Goal: Answer question/provide support

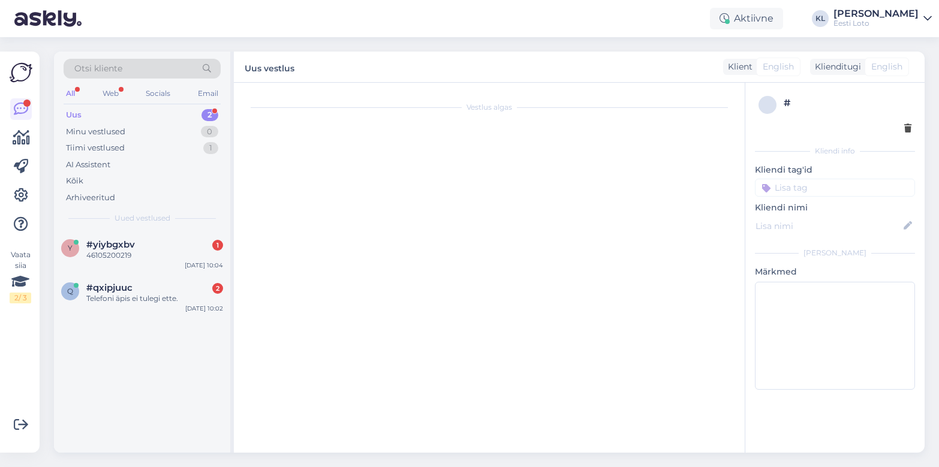
scroll to position [145, 0]
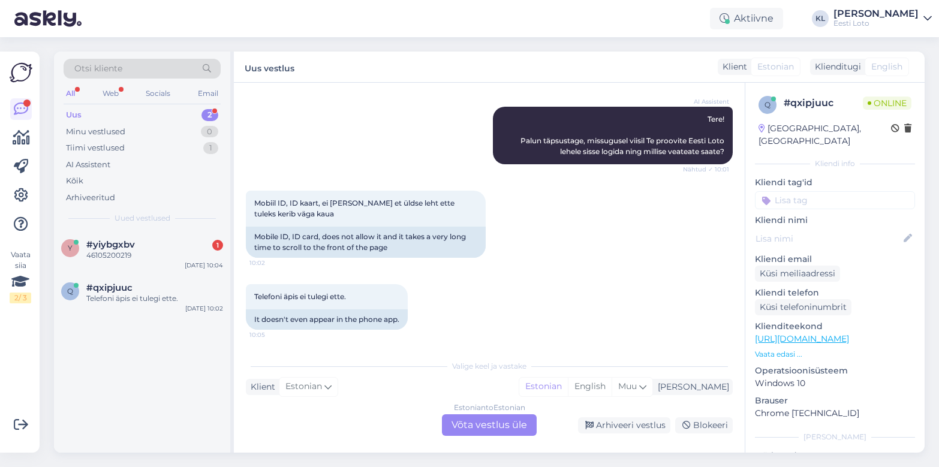
click at [463, 421] on div "Estonian to Estonian Võta vestlus üle" at bounding box center [489, 425] width 95 height 22
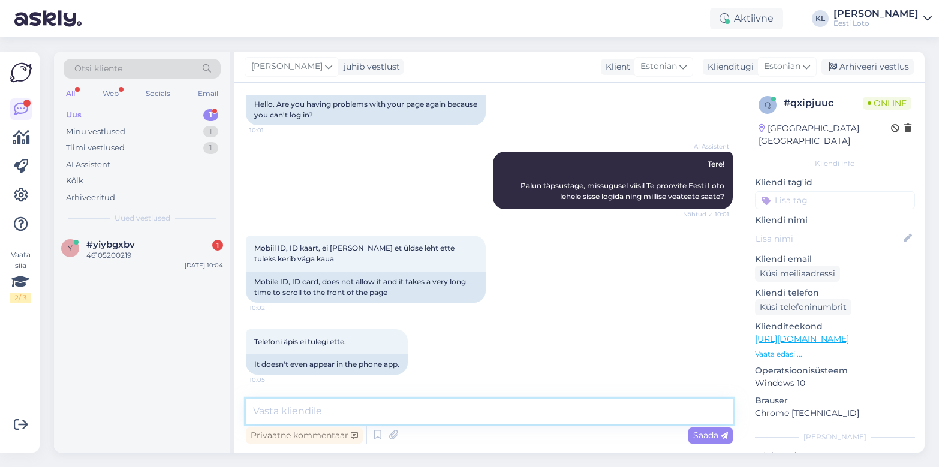
click at [355, 411] on textarea at bounding box center [489, 411] width 487 height 25
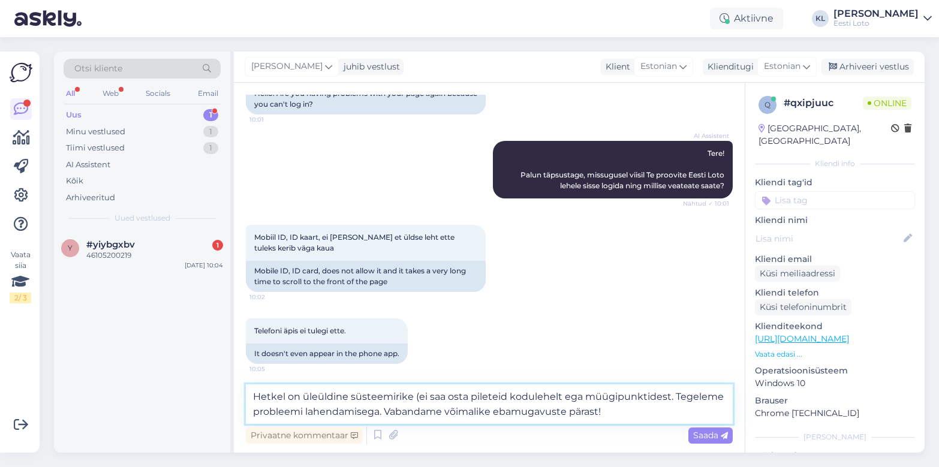
drag, startPoint x: 625, startPoint y: 410, endPoint x: 172, endPoint y: 387, distance: 453.8
click at [171, 387] on div "Otsi kliente All Web Socials Email Uus 1 Minu vestlused 1 Tiimi vestlused 1 AI …" at bounding box center [489, 252] width 871 height 401
type textarea "Hetkel on üleüldine süsteemirike (ei saa osta pileteid kodulehelt ega müügipunk…"
click at [697, 434] on span "Saada" at bounding box center [710, 435] width 35 height 11
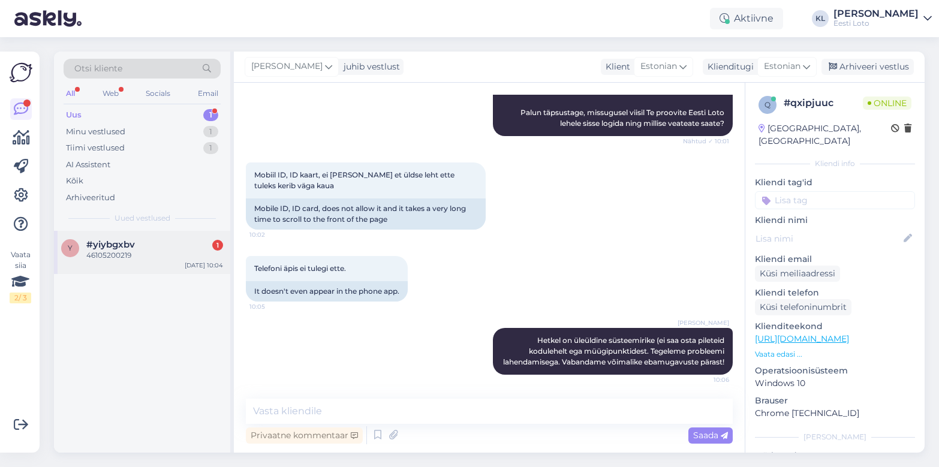
click at [156, 250] on div "46105200219" at bounding box center [154, 255] width 137 height 11
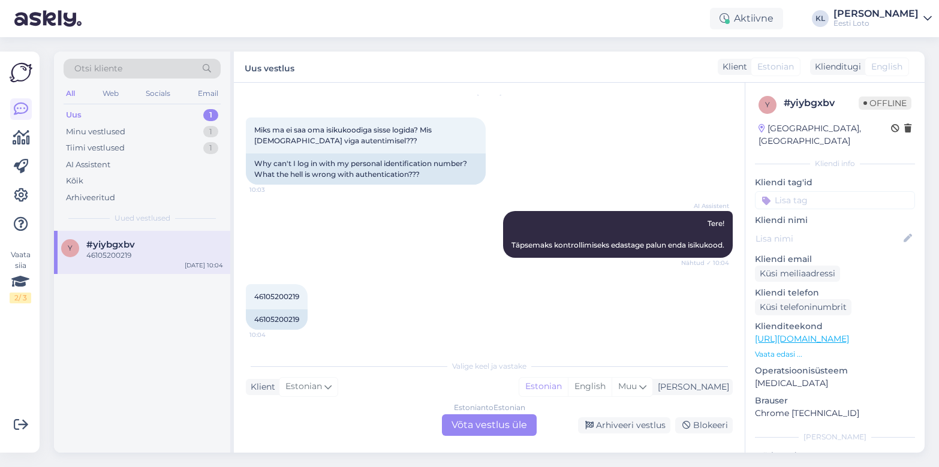
click at [467, 423] on div "Estonian to Estonian Võta vestlus üle" at bounding box center [489, 425] width 95 height 22
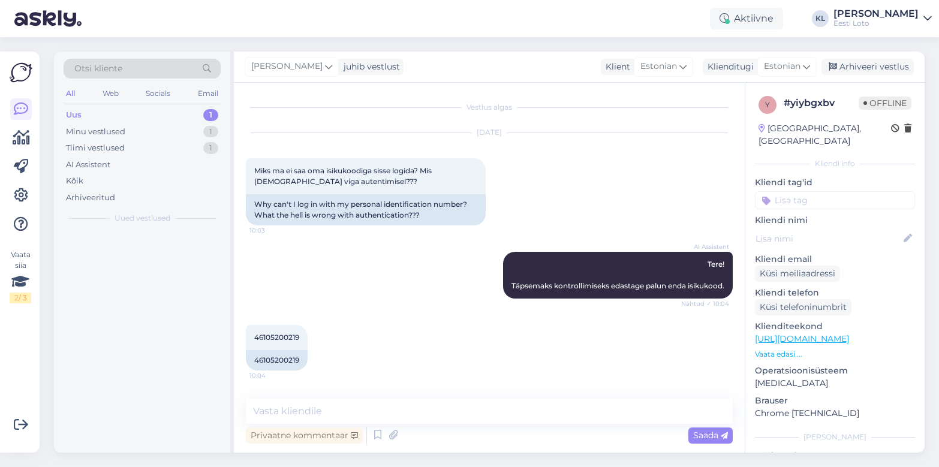
scroll to position [0, 0]
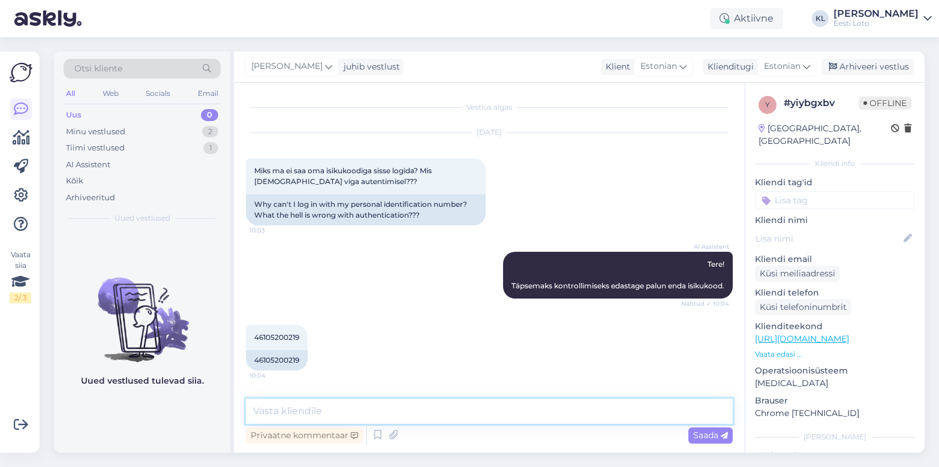
click at [341, 416] on textarea at bounding box center [489, 411] width 487 height 25
paste textarea "Hetkel on üleüldine süsteemirike (ei saa osta pileteid kodulehelt ega müügipunk…"
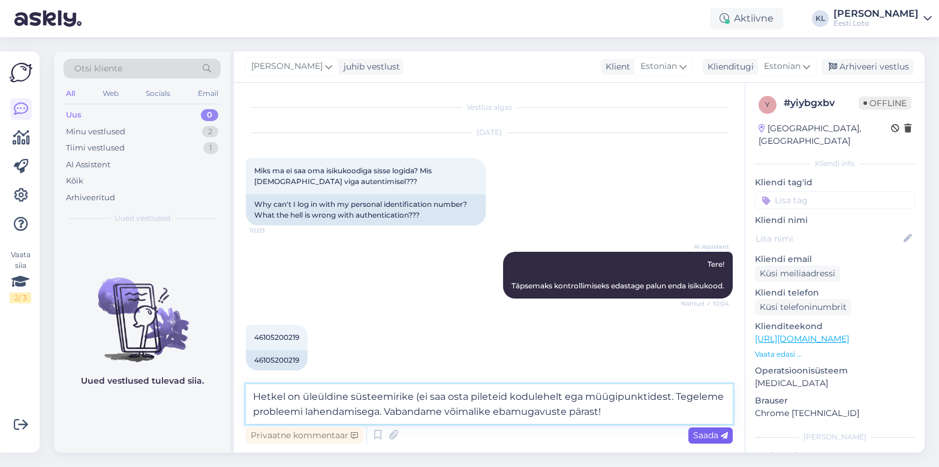
type textarea "Hetkel on üleüldine süsteemirike (ei saa osta pileteid kodulehelt ega müügipunk…"
click at [712, 433] on span "Saada" at bounding box center [710, 435] width 35 height 11
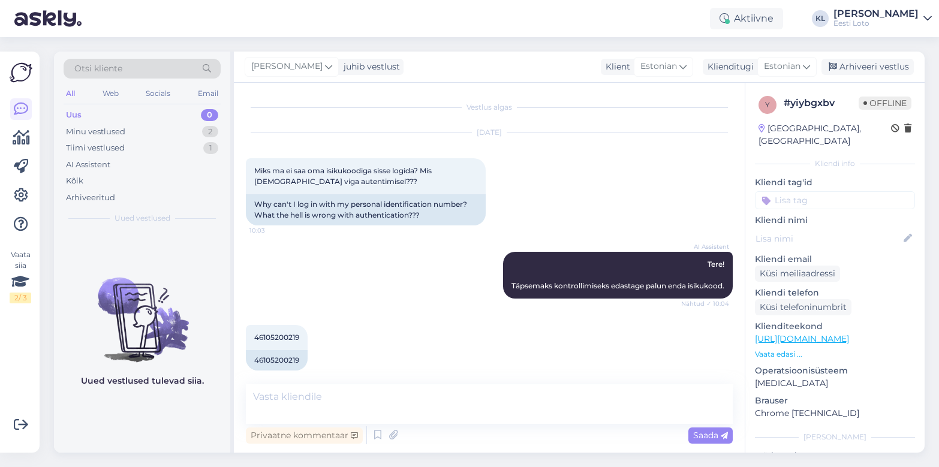
scroll to position [80, 0]
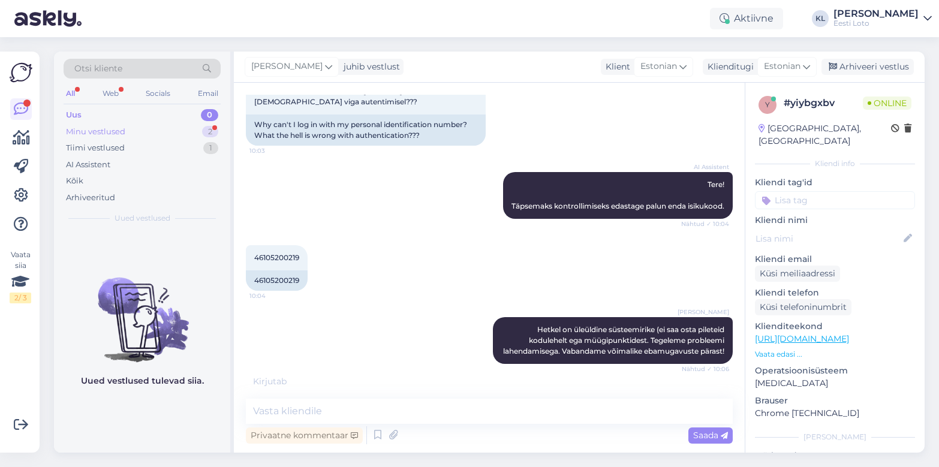
click at [156, 133] on div "Minu vestlused 2" at bounding box center [142, 132] width 157 height 17
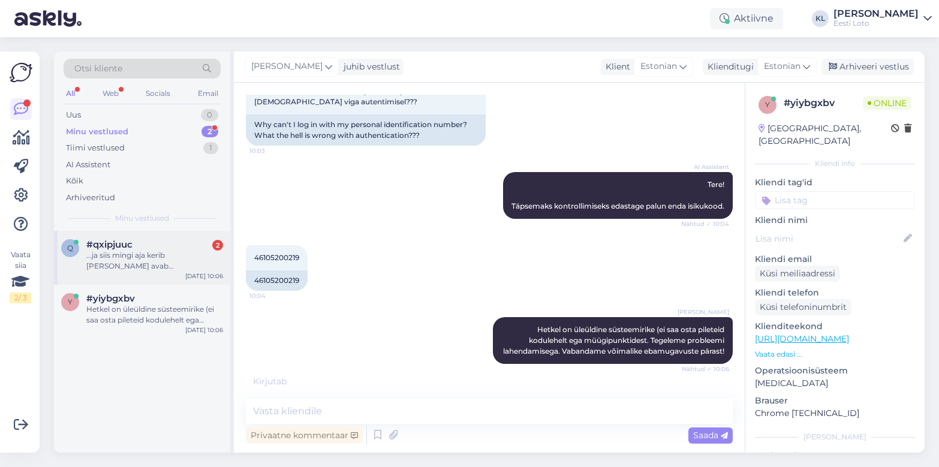
click at [181, 254] on div "...ja siis mingi aja kerib [PERSON_NAME] avab [PERSON_NAME]" at bounding box center [154, 261] width 137 height 22
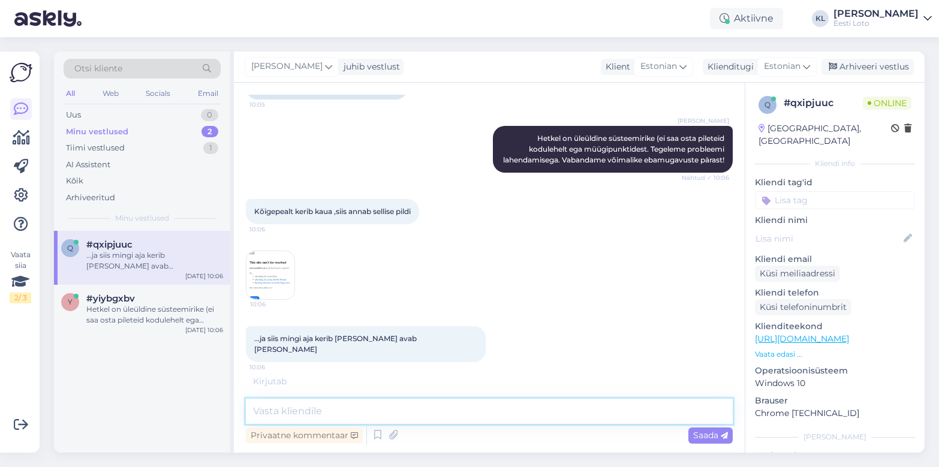
click at [360, 411] on textarea at bounding box center [489, 411] width 487 height 25
paste textarea "Hetkel on üleüldine süsteemirike (ei saa osta pileteid kodulehelt ega müügipunk…"
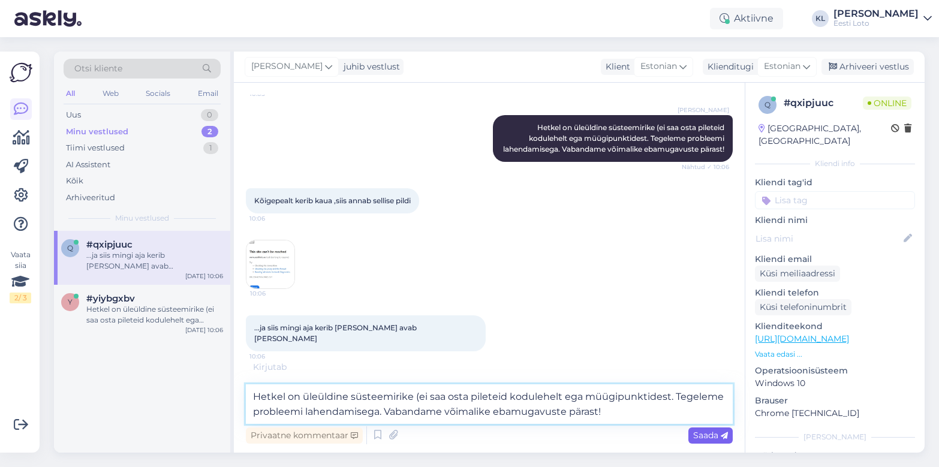
type textarea "Hetkel on üleüldine süsteemirike (ei saa osta pileteid kodulehelt ega müügipunk…"
click at [694, 438] on span "Saada" at bounding box center [710, 435] width 35 height 11
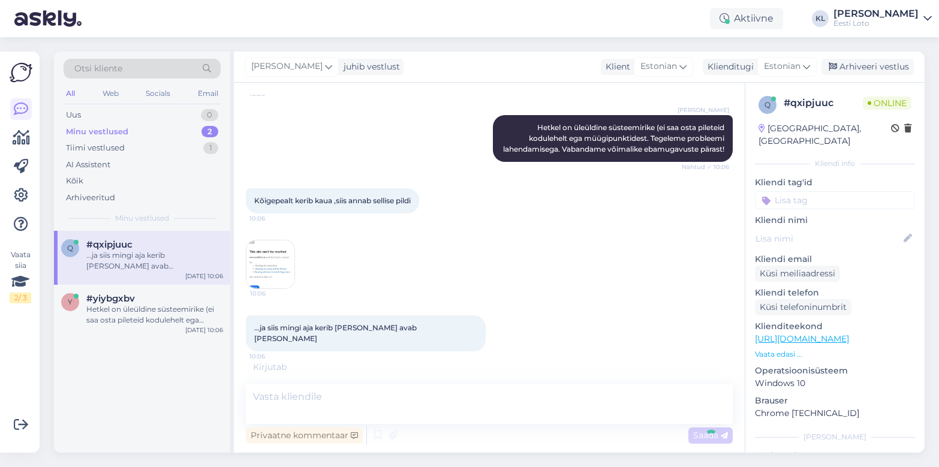
scroll to position [447, 0]
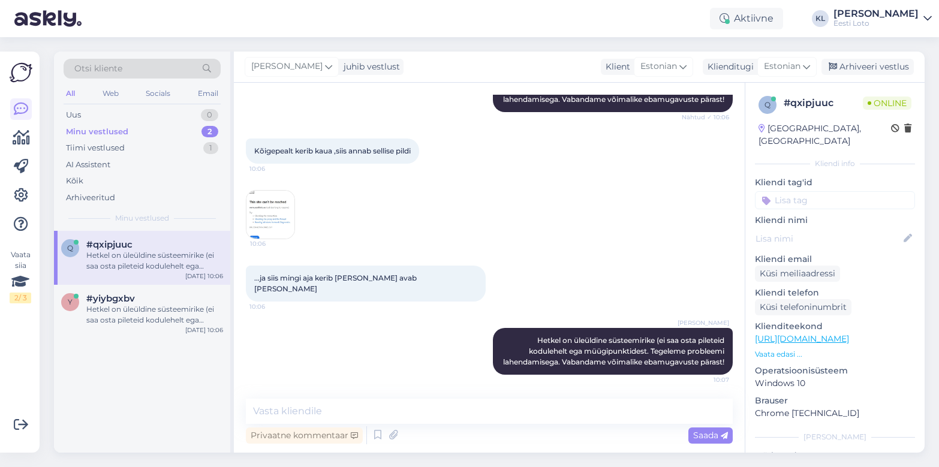
click at [774, 194] on input at bounding box center [835, 200] width 160 height 18
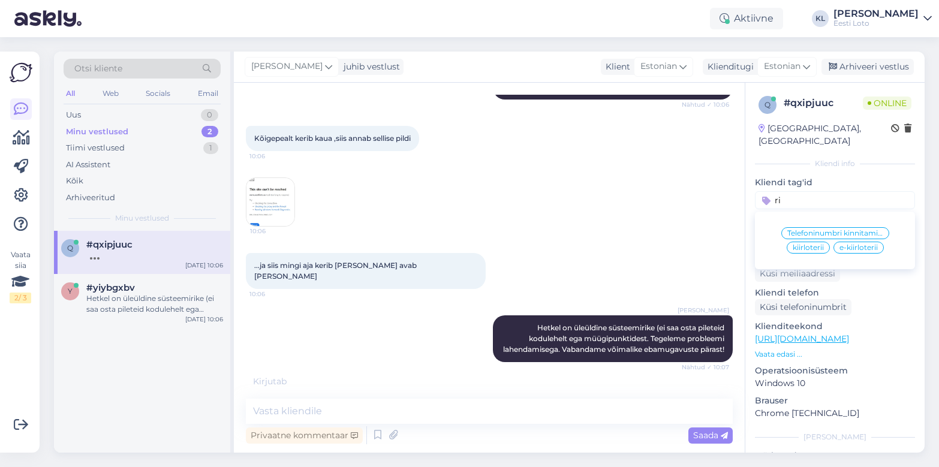
type input "r"
type input "A"
type input "[PERSON_NAME]"
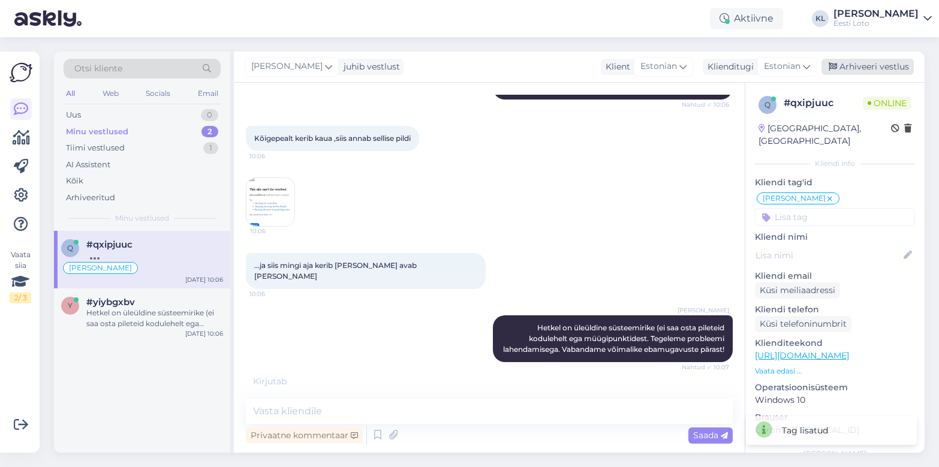
click at [774, 66] on div "Arhiveeri vestlus" at bounding box center [867, 67] width 92 height 16
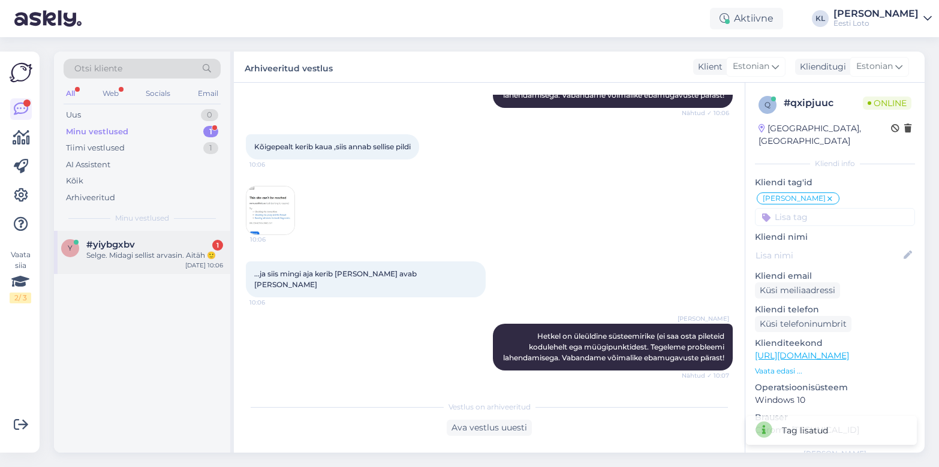
click at [155, 246] on div "#yiybgxbv 1" at bounding box center [154, 244] width 137 height 11
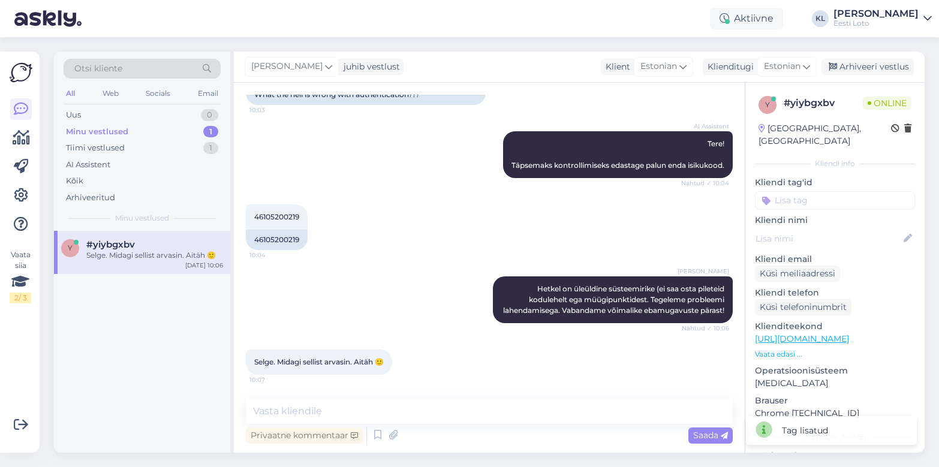
scroll to position [131, 0]
click at [774, 191] on input at bounding box center [835, 200] width 160 height 18
type input "üld"
click at [774, 230] on span "[PERSON_NAME]" at bounding box center [834, 233] width 63 height 7
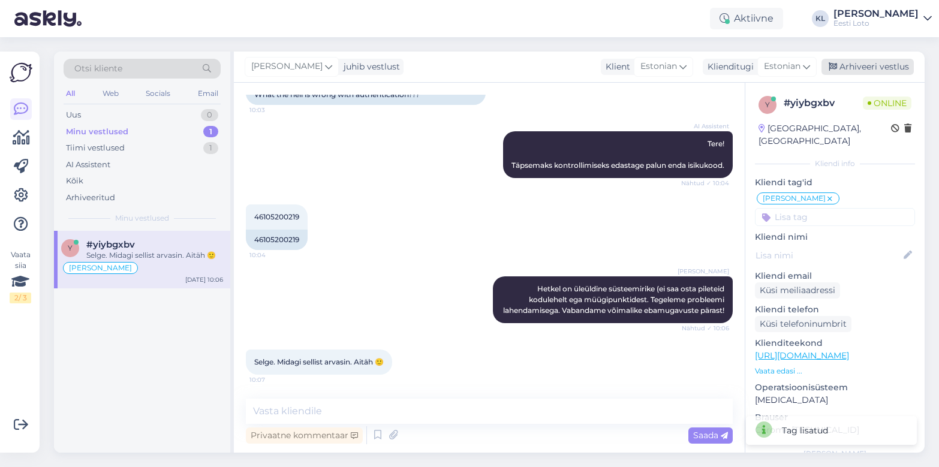
click at [774, 70] on div "Arhiveeri vestlus" at bounding box center [867, 67] width 92 height 16
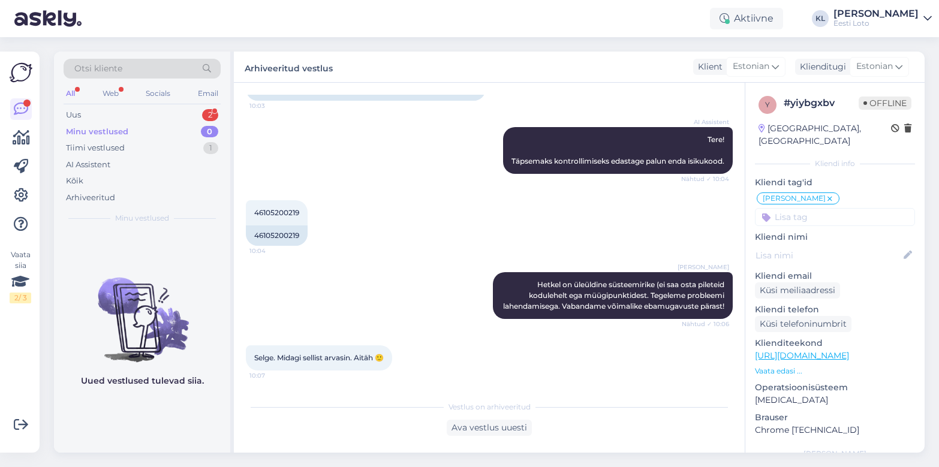
click at [181, 135] on div "Minu vestlused 0" at bounding box center [142, 132] width 157 height 17
click at [174, 111] on div "Uus 2" at bounding box center [142, 115] width 157 height 17
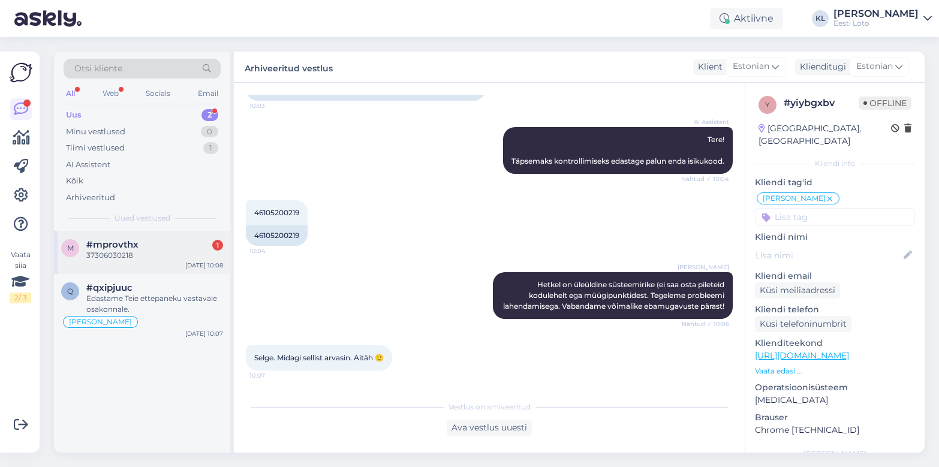
click at [174, 233] on div "m #mprovthx 1 37306030218 [DATE] 10:08" at bounding box center [142, 252] width 176 height 43
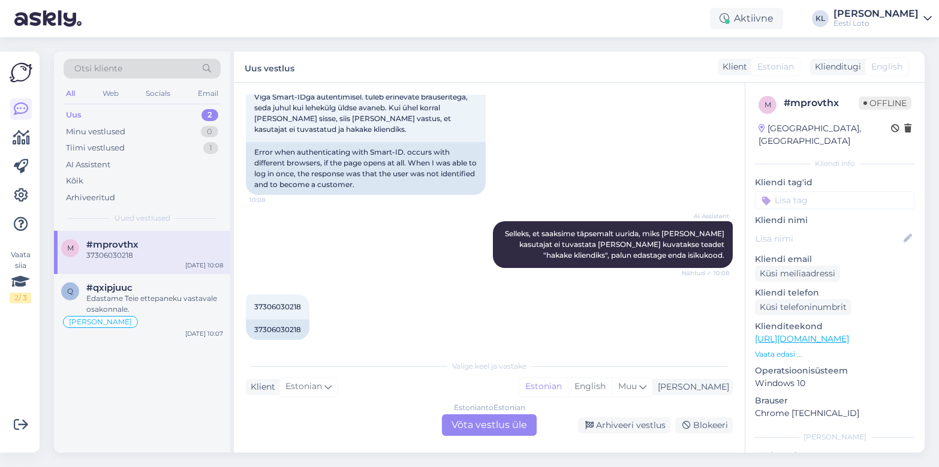
scroll to position [413, 0]
click at [477, 425] on div "Estonian to Estonian Võta vestlus üle" at bounding box center [489, 425] width 95 height 22
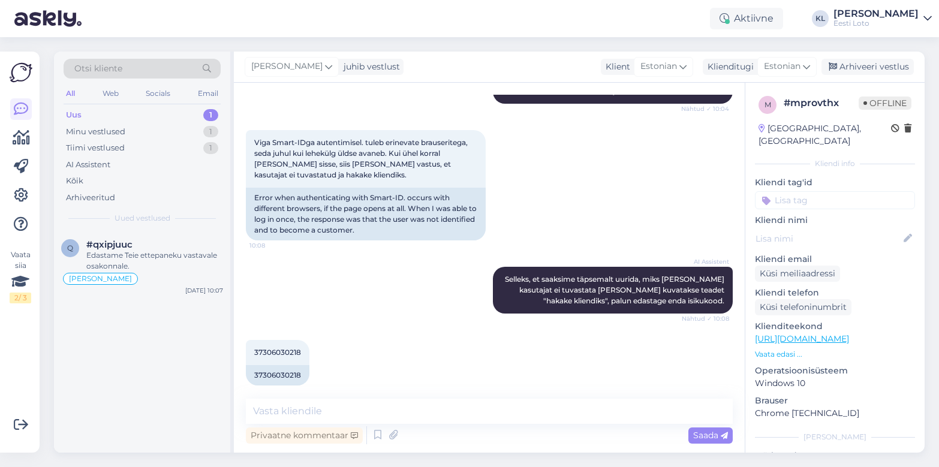
click at [397, 424] on div "Privaatne kommentaar Saada" at bounding box center [489, 435] width 487 height 23
click at [389, 414] on textarea at bounding box center [489, 411] width 487 height 25
paste textarea "Hetkel on üleüldine süsteemirike (ei saa osta pileteid kodulehelt ega müügipunk…"
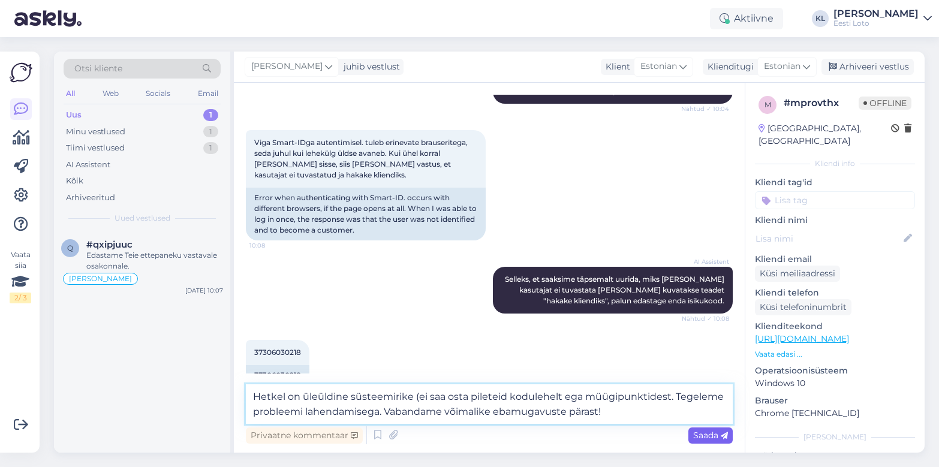
type textarea "Hetkel on üleüldine süsteemirike (ei saa osta pileteid kodulehelt ega müügipunk…"
click at [707, 432] on span "Saada" at bounding box center [710, 435] width 35 height 11
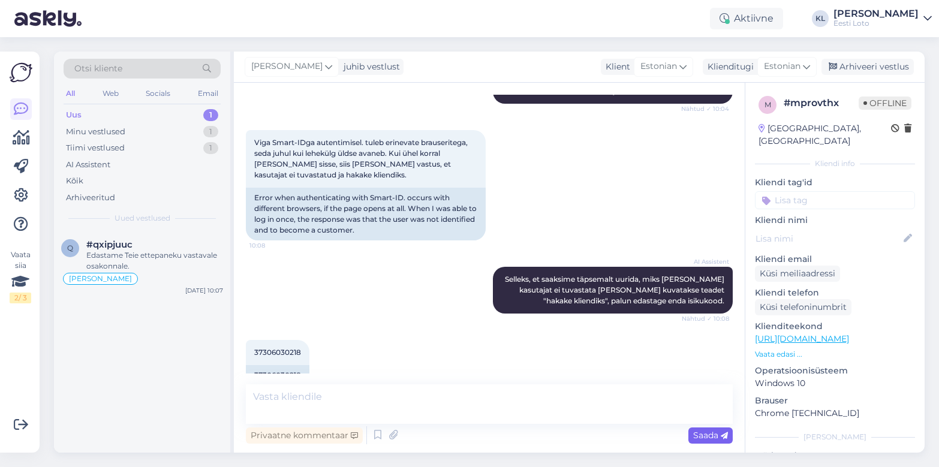
scroll to position [451, 0]
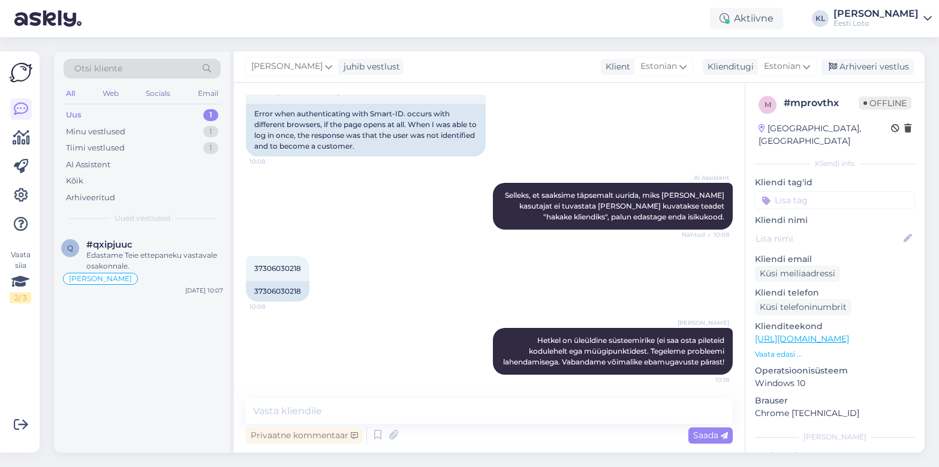
click at [774, 191] on input at bounding box center [835, 200] width 160 height 18
type input "Üld"
click at [774, 230] on span "[PERSON_NAME]" at bounding box center [834, 233] width 63 height 7
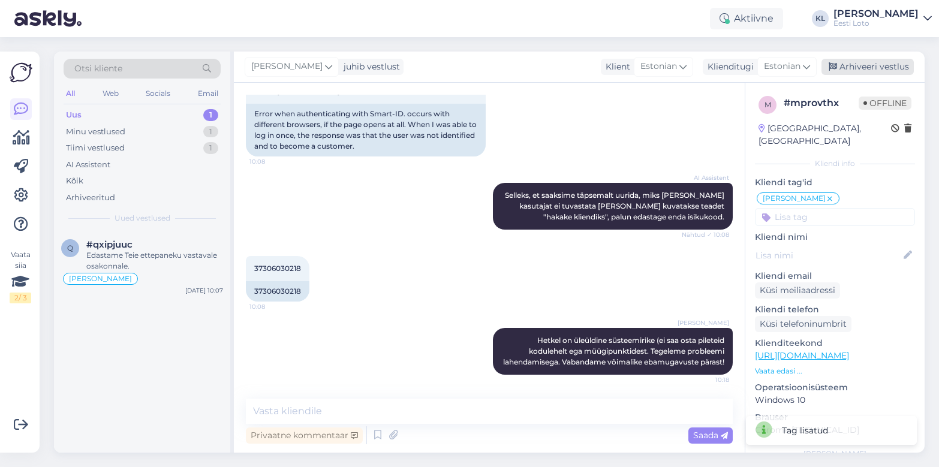
click at [774, 64] on div "Arhiveeri vestlus" at bounding box center [867, 67] width 92 height 16
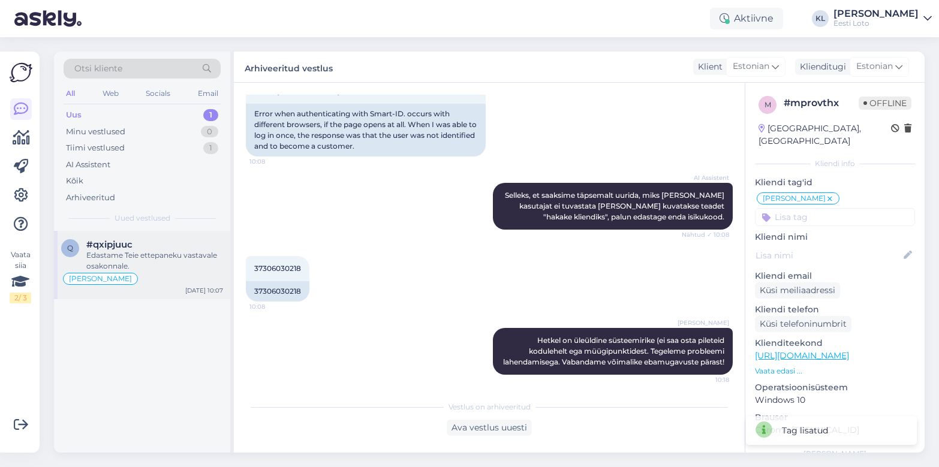
click at [104, 263] on div "Edastame Teie ettepaneku vastavale osakonnale." at bounding box center [154, 261] width 137 height 22
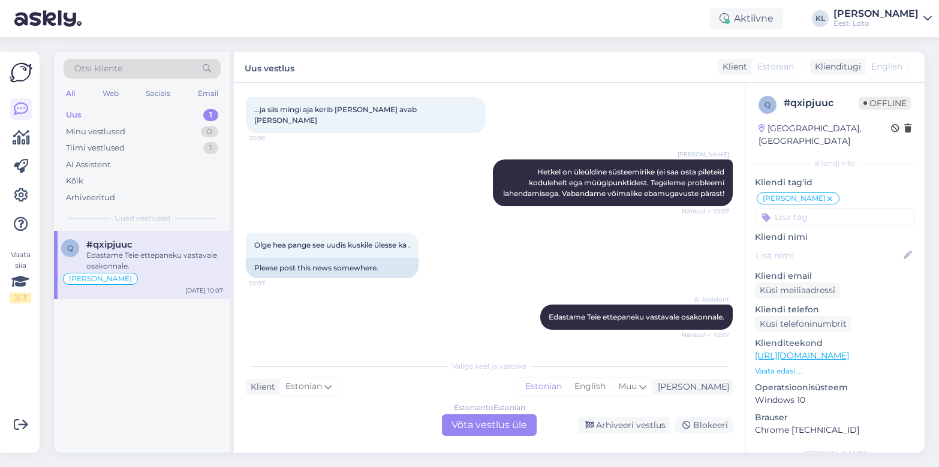
scroll to position [615, 0]
click at [598, 420] on div "Arhiveeri vestlus" at bounding box center [624, 425] width 92 height 16
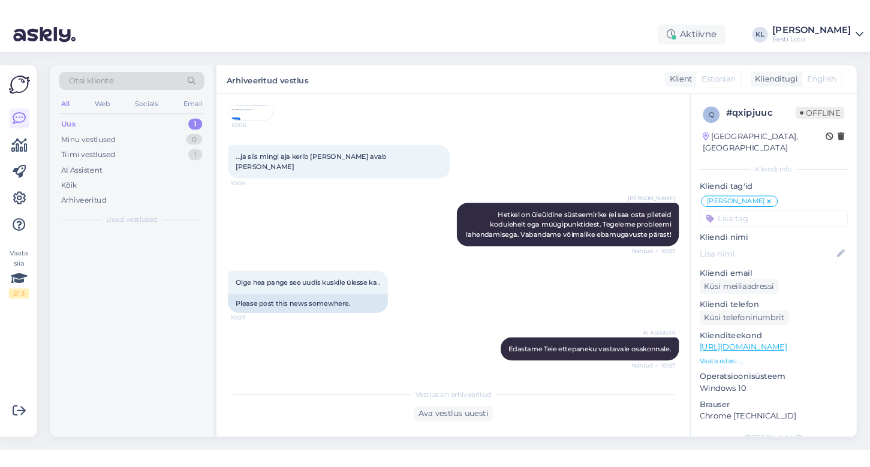
scroll to position [574, 0]
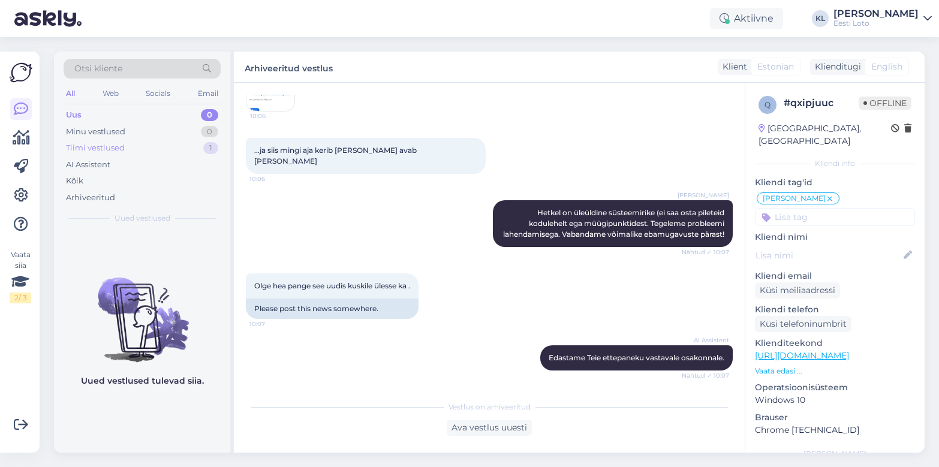
click at [160, 150] on div "Tiimi vestlused 1" at bounding box center [142, 148] width 157 height 17
